Goal: Task Accomplishment & Management: Use online tool/utility

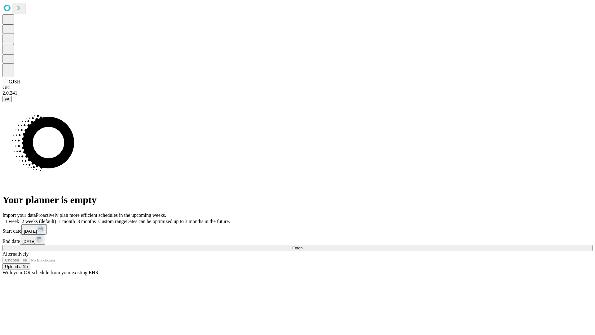
click at [303, 246] on span "Fetch" at bounding box center [297, 248] width 10 height 5
